Goal: Task Accomplishment & Management: Manage account settings

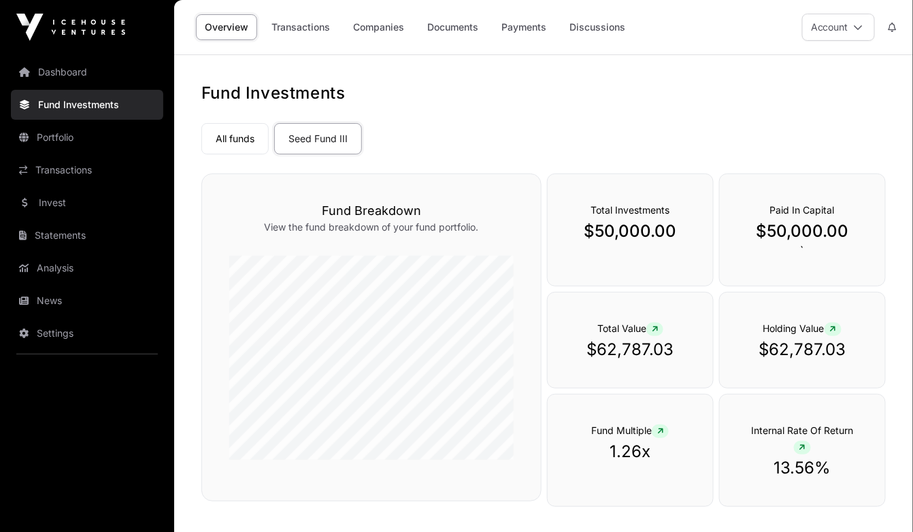
click at [382, 30] on link "Companies" at bounding box center [378, 27] width 69 height 26
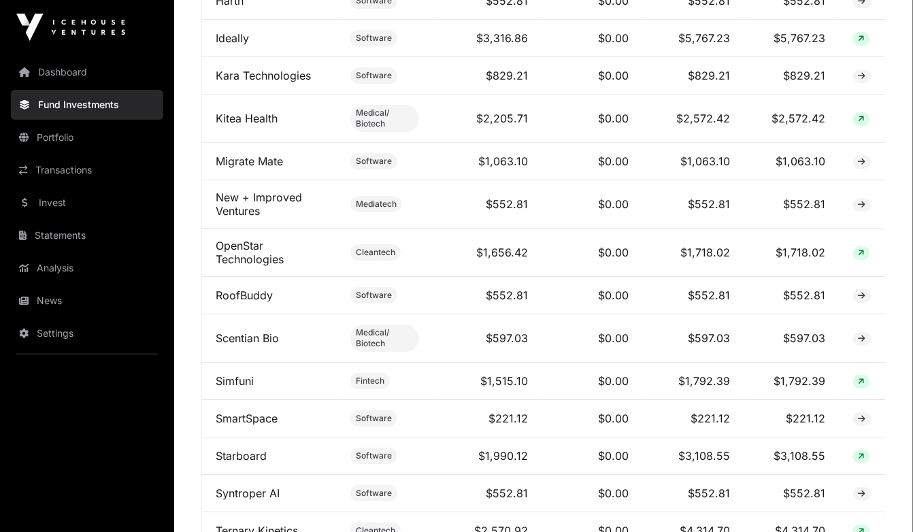
scroll to position [1235, 0]
click at [243, 453] on link "Starboard" at bounding box center [241, 456] width 51 height 14
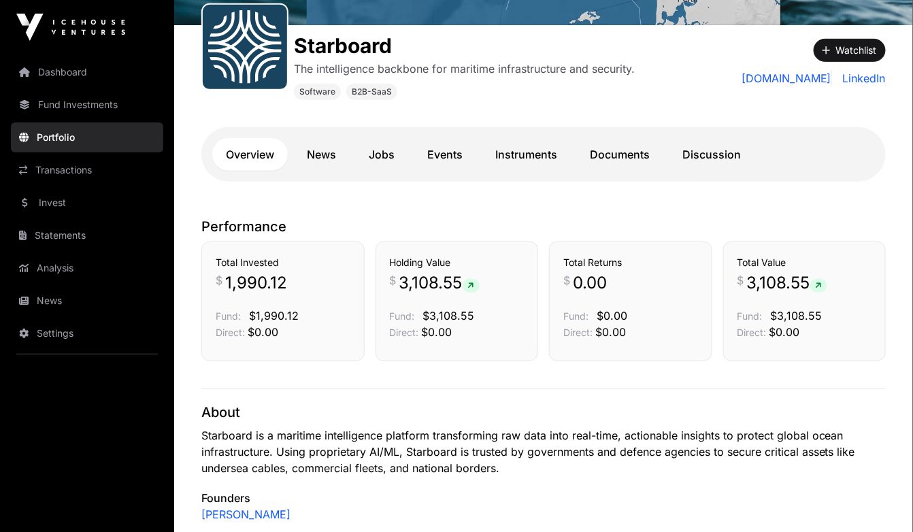
scroll to position [142, 0]
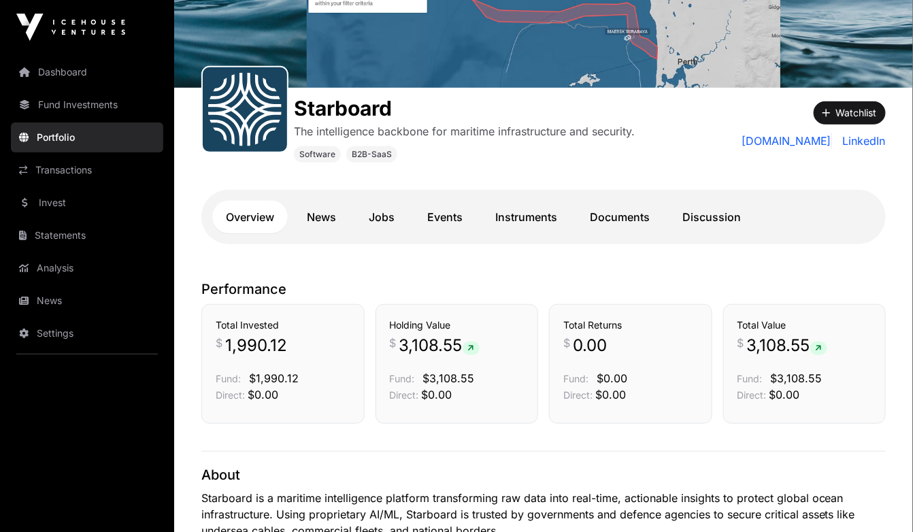
click at [381, 216] on link "Jobs" at bounding box center [381, 217] width 53 height 33
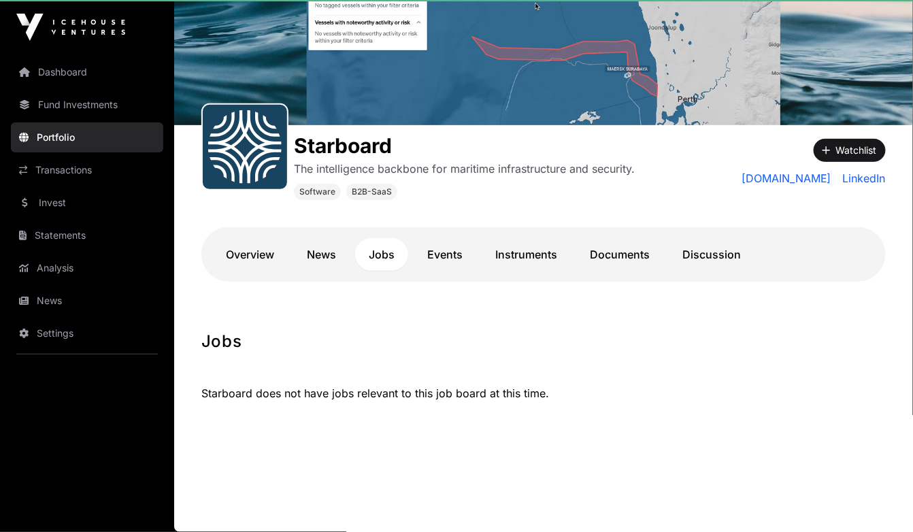
scroll to position [103, 0]
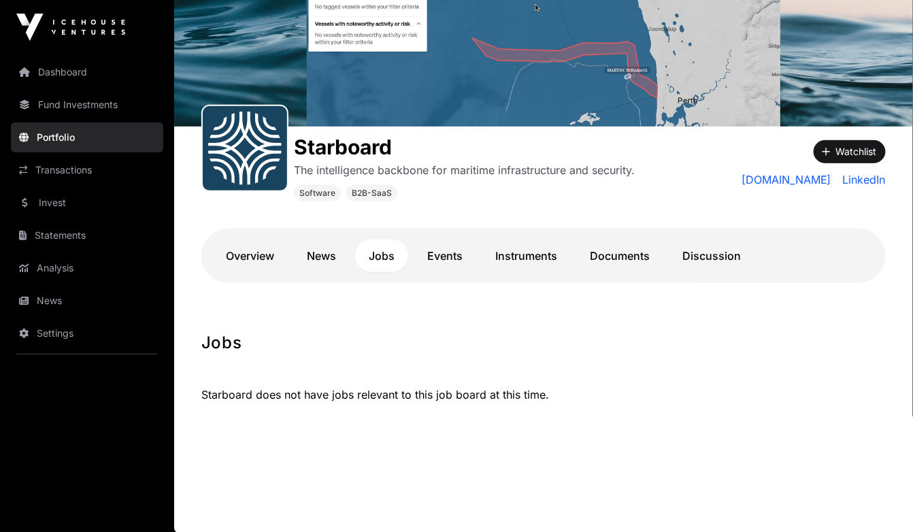
click at [257, 250] on link "Overview" at bounding box center [250, 256] width 76 height 33
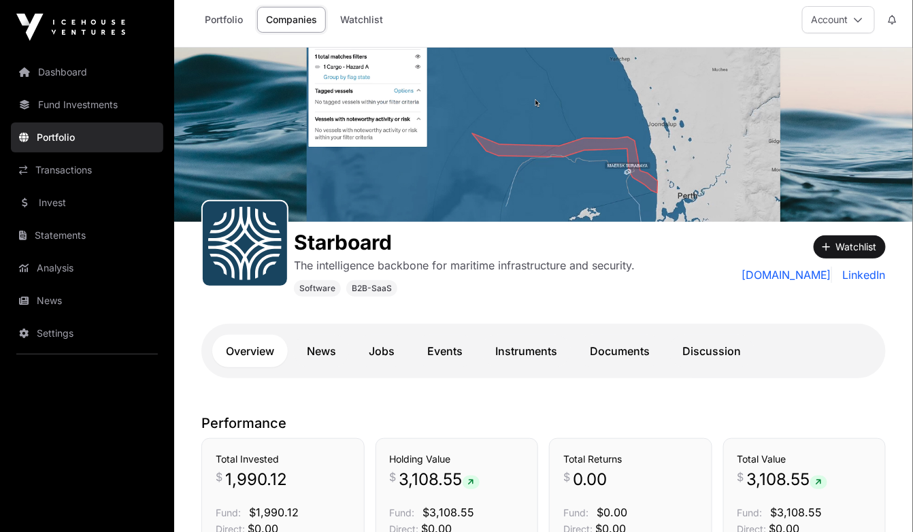
scroll to position [7, 0]
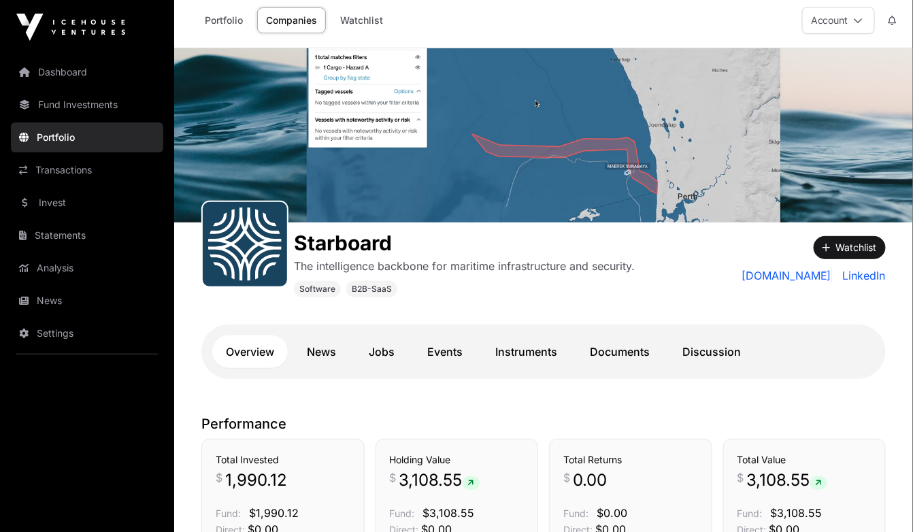
click at [84, 103] on link "Fund Investments" at bounding box center [87, 105] width 152 height 30
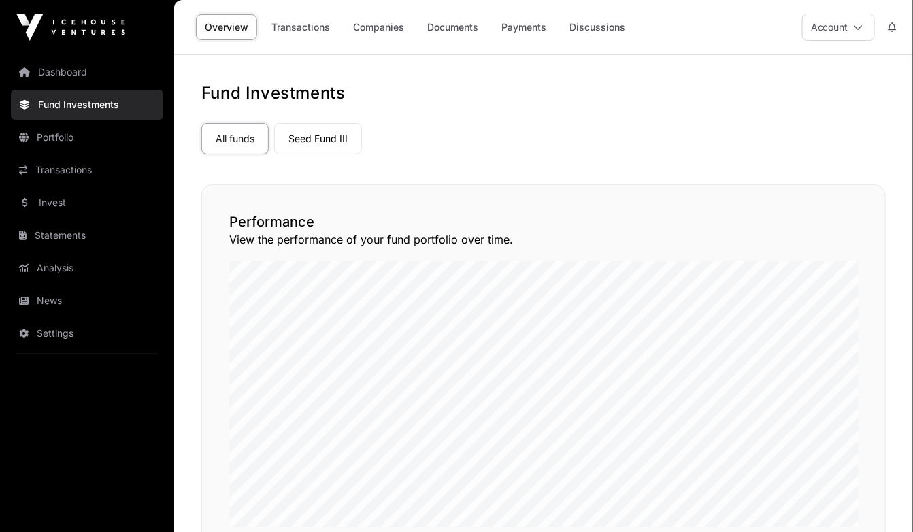
click at [324, 137] on link "Seed Fund III" at bounding box center [318, 138] width 88 height 31
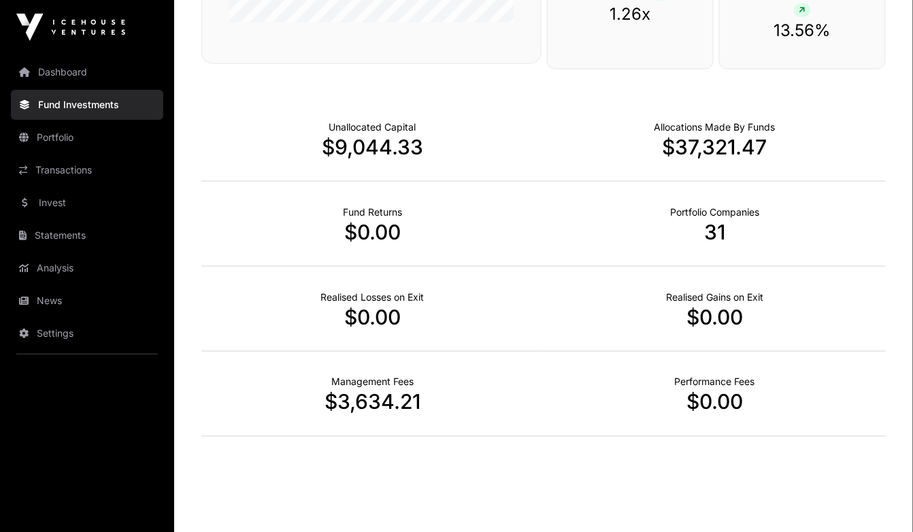
scroll to position [453, 0]
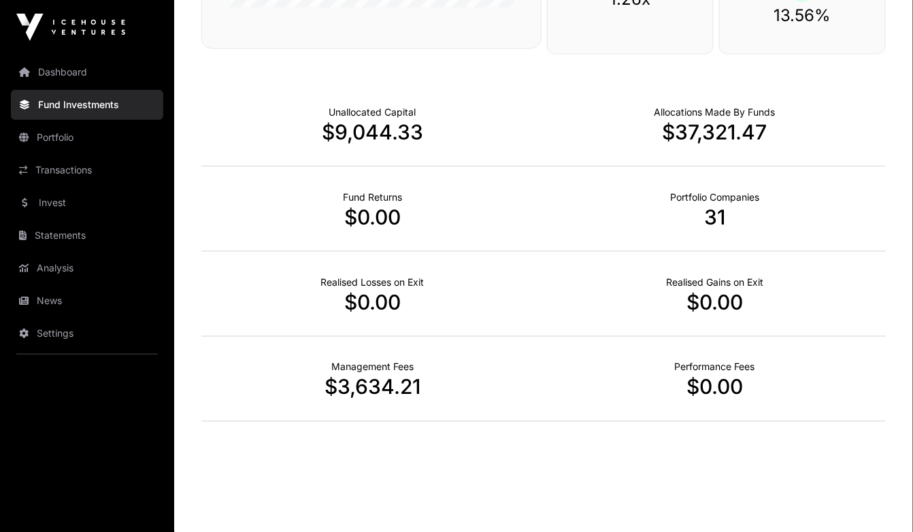
click at [65, 303] on link "News" at bounding box center [87, 301] width 152 height 30
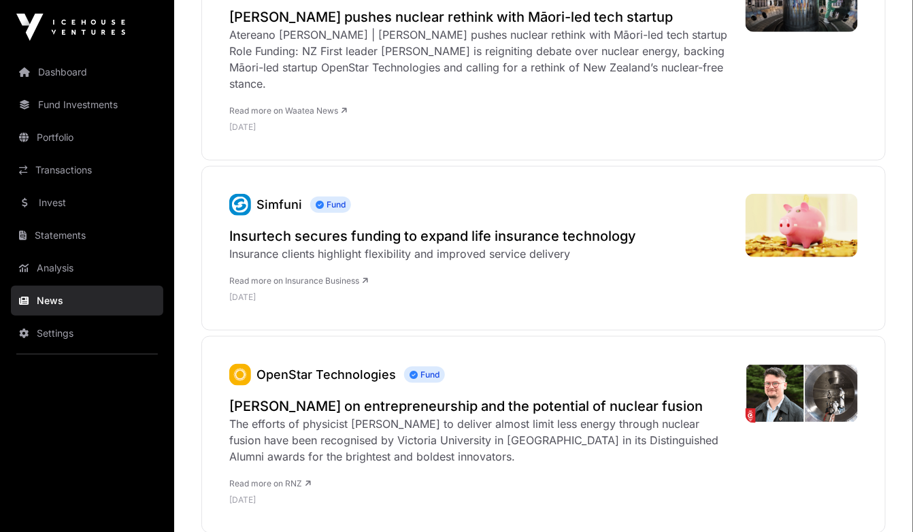
scroll to position [342, 0]
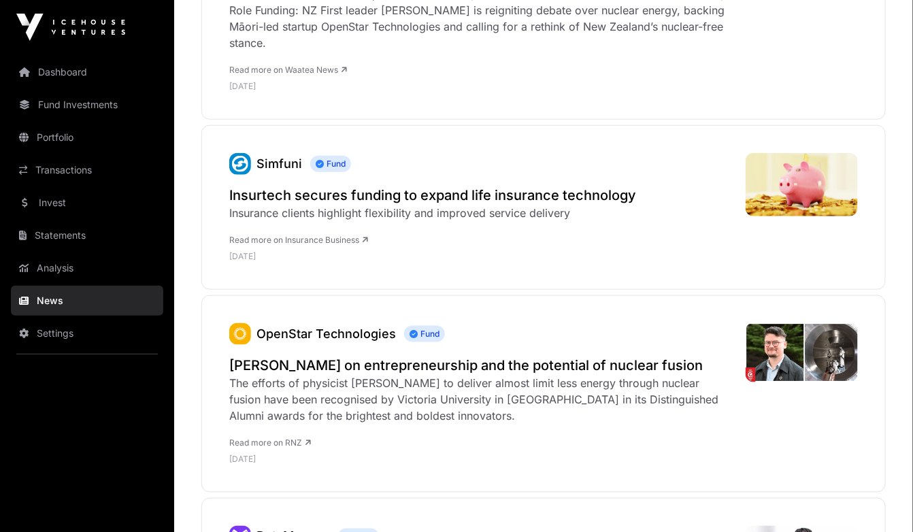
click at [54, 200] on link "Invest" at bounding box center [87, 203] width 152 height 30
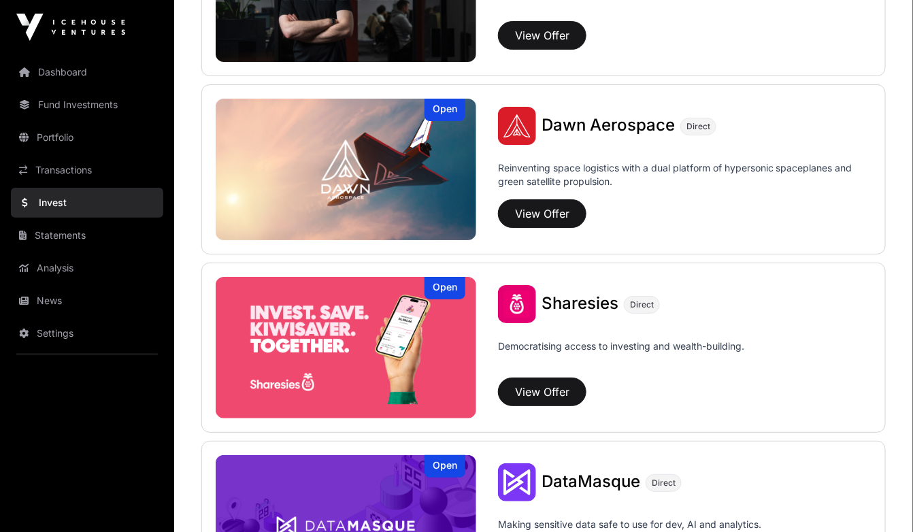
scroll to position [1514, 0]
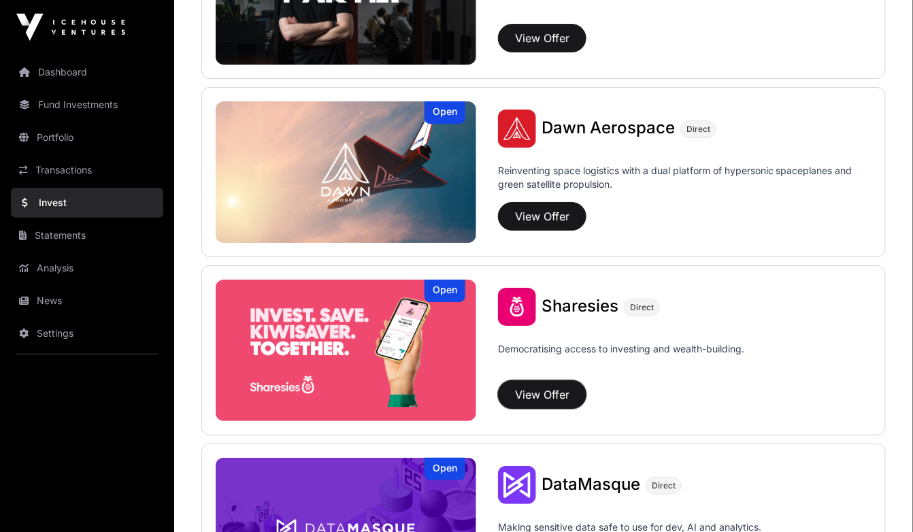
click at [543, 391] on button "View Offer" at bounding box center [542, 394] width 88 height 29
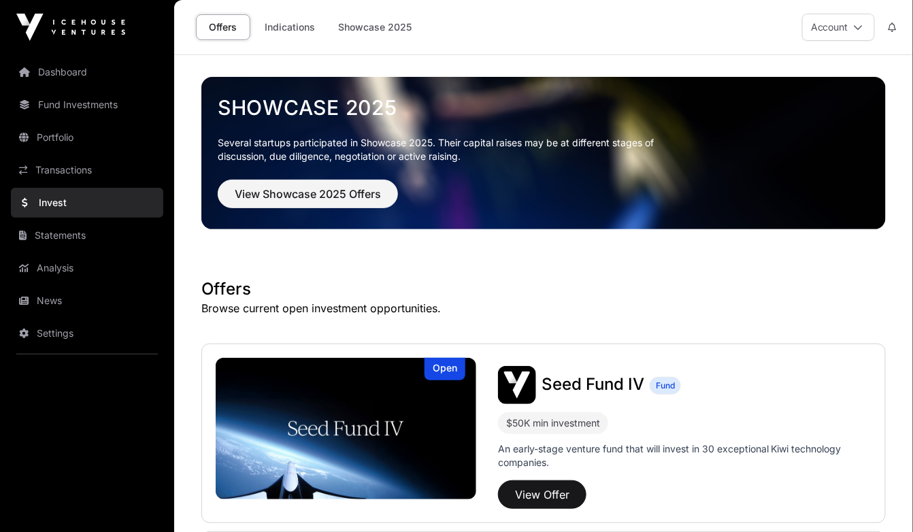
scroll to position [1514, 0]
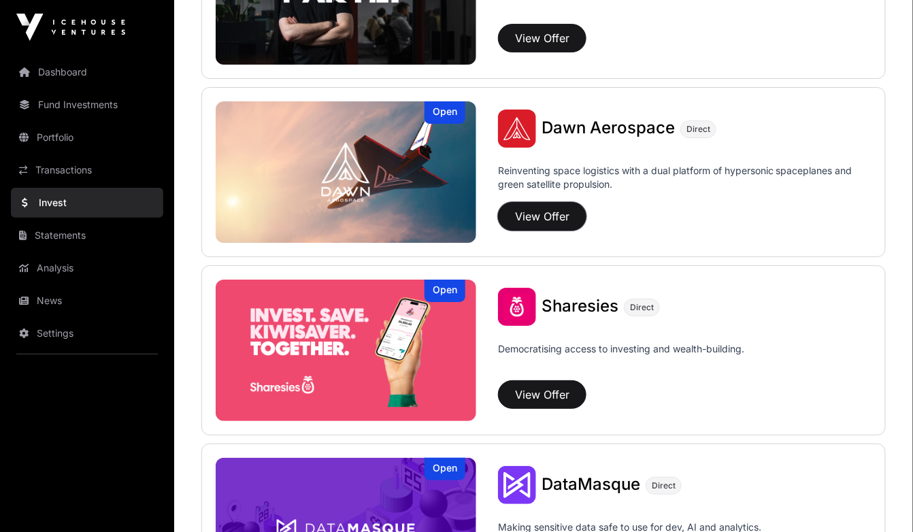
click at [536, 216] on button "View Offer" at bounding box center [542, 216] width 88 height 29
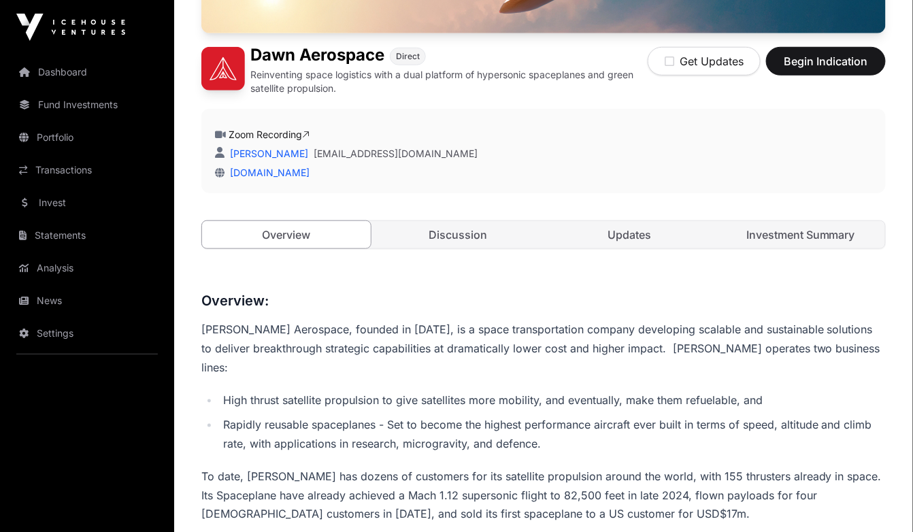
scroll to position [303, 0]
click at [470, 236] on link "Discussion" at bounding box center [458, 235] width 169 height 27
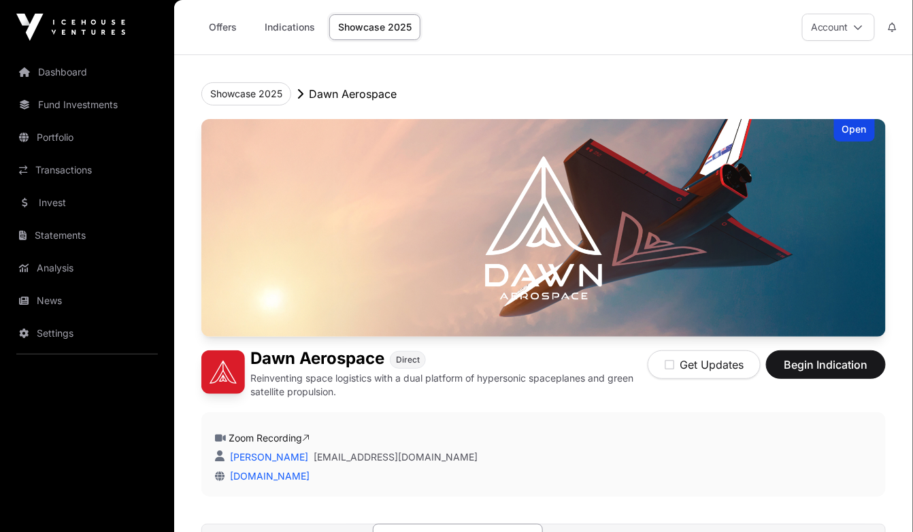
click at [67, 172] on link "Transactions" at bounding box center [87, 170] width 152 height 30
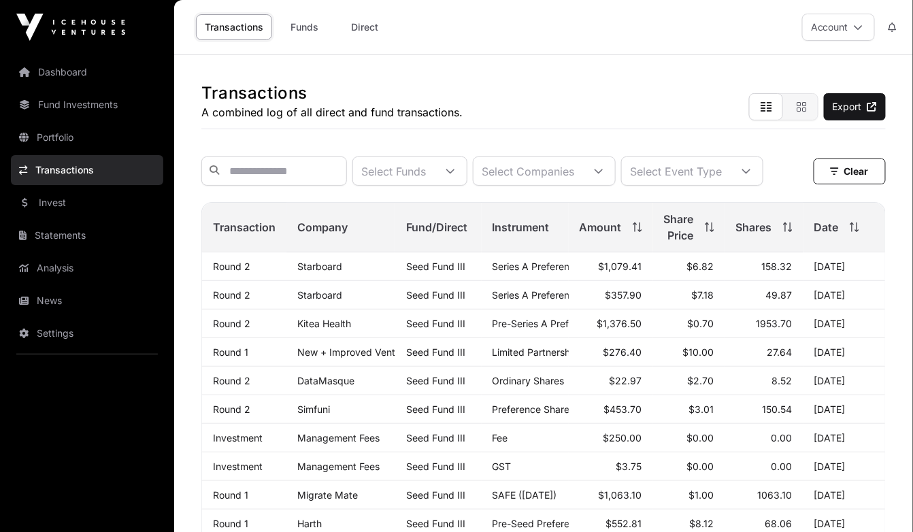
click at [63, 135] on link "Portfolio" at bounding box center [87, 138] width 152 height 30
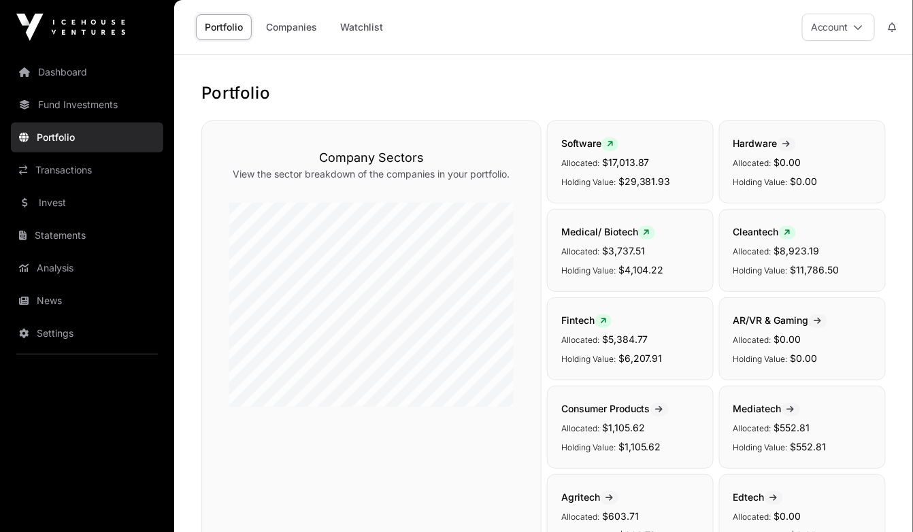
click at [59, 336] on link "Settings" at bounding box center [87, 334] width 152 height 30
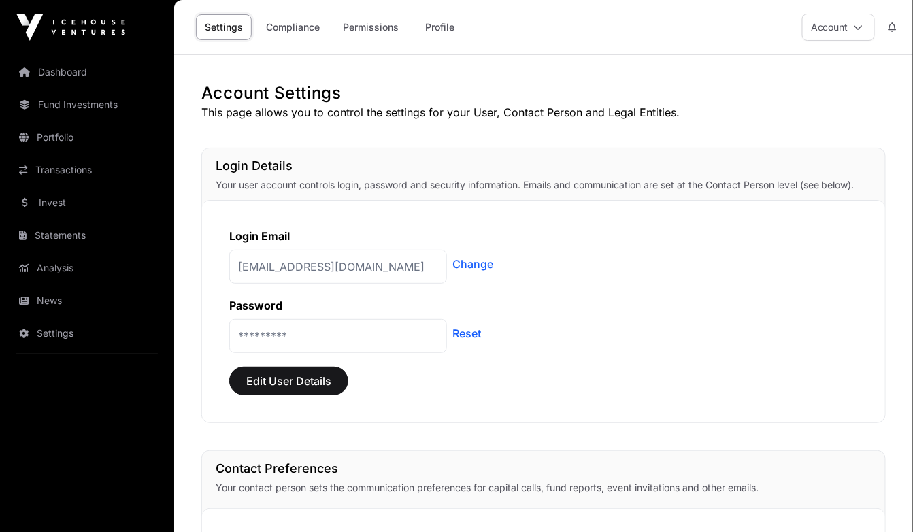
click at [852, 30] on button "Account" at bounding box center [838, 27] width 73 height 27
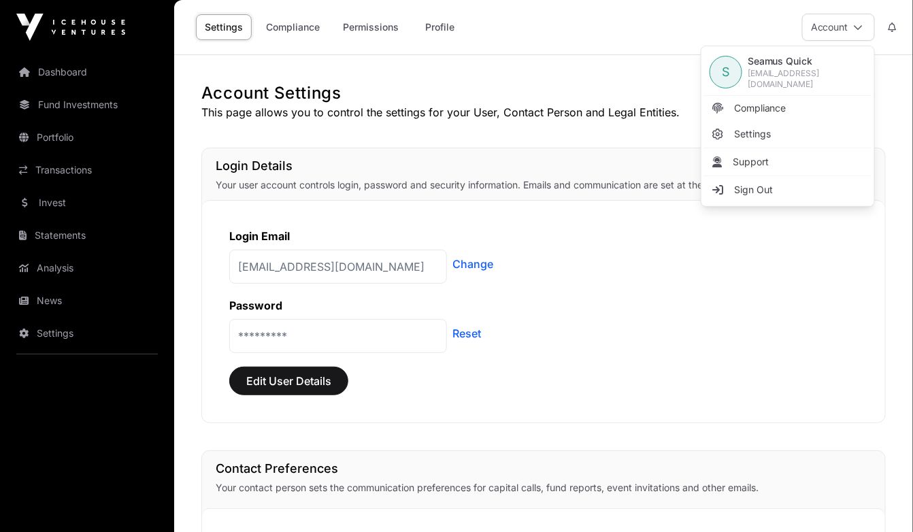
click at [753, 190] on span "Sign Out" at bounding box center [753, 190] width 39 height 14
